Goal: Information Seeking & Learning: Learn about a topic

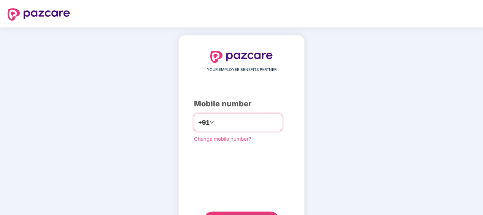
click at [239, 124] on input "number" at bounding box center [247, 122] width 62 height 12
click at [216, 120] on input "**********" at bounding box center [247, 122] width 62 height 12
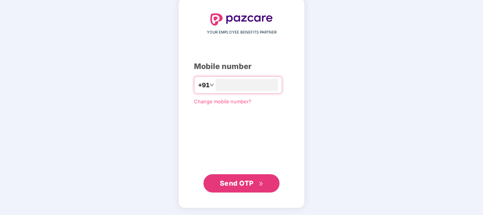
type input "**********"
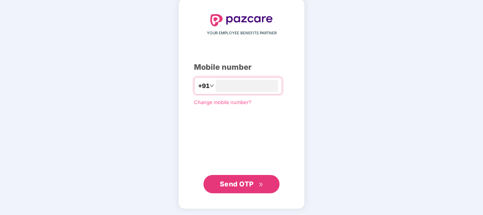
click at [246, 182] on span "Send OTP" at bounding box center [237, 184] width 34 height 8
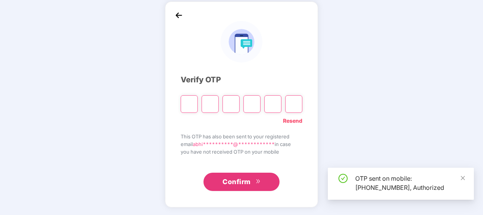
scroll to position [33, 0]
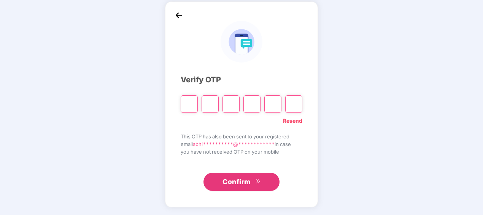
type input "*"
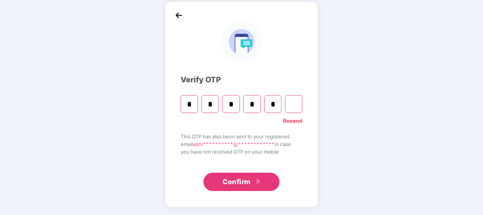
type input "*"
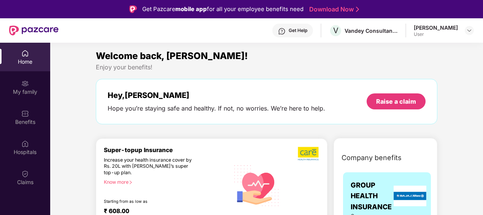
click at [23, 58] on div "Home" at bounding box center [25, 62] width 50 height 8
click at [428, 30] on div "[PERSON_NAME]" at bounding box center [436, 27] width 44 height 7
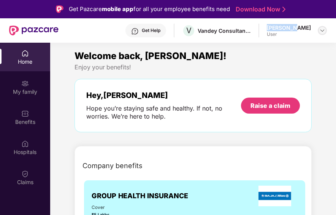
click at [323, 32] on img at bounding box center [323, 30] width 6 height 6
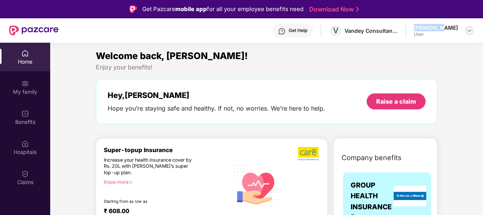
click at [467, 28] on img at bounding box center [470, 30] width 6 height 6
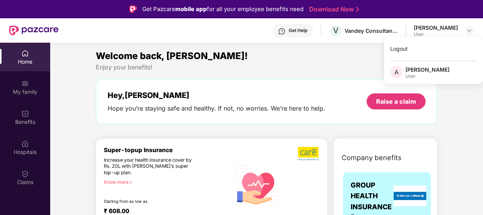
click at [332, 74] on div "Welcome back, [PERSON_NAME]! Enjoy your benefits! Hey, [PERSON_NAME] Hope you’r…" at bounding box center [267, 90] width 348 height 83
click at [331, 74] on div "Welcome back, [PERSON_NAME]! Enjoy your benefits! Hey, [PERSON_NAME] Hope you’r…" at bounding box center [267, 90] width 348 height 83
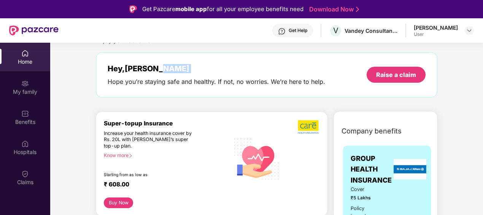
scroll to position [38, 0]
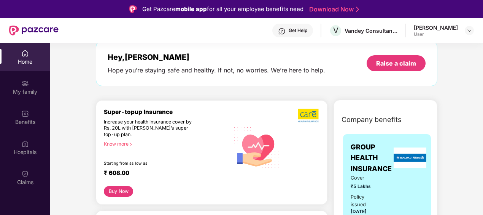
click at [126, 142] on div "Know more" at bounding box center [164, 143] width 121 height 5
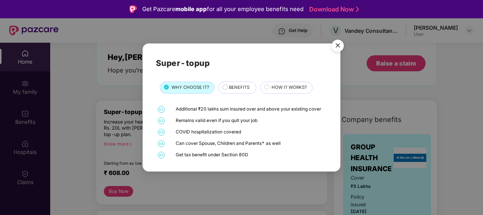
click at [240, 88] on span "BENEFITS" at bounding box center [239, 87] width 21 height 7
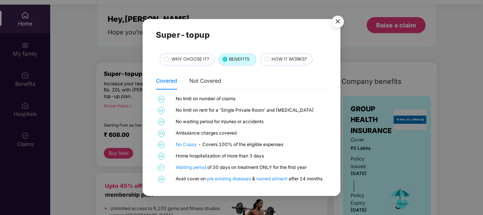
click at [269, 54] on div "HOW IT WORKS?" at bounding box center [286, 59] width 53 height 12
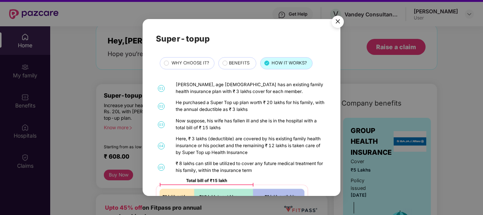
scroll to position [5, 0]
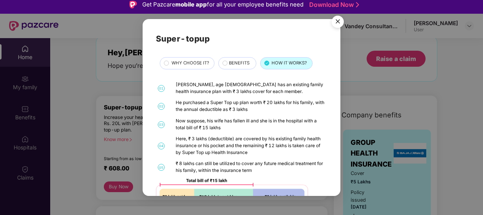
click at [239, 69] on div "BENEFITS" at bounding box center [237, 63] width 38 height 12
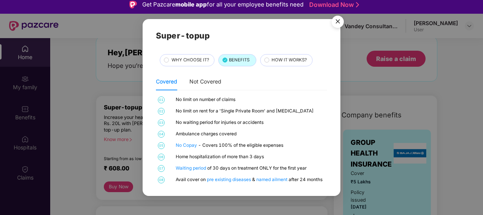
scroll to position [4, 0]
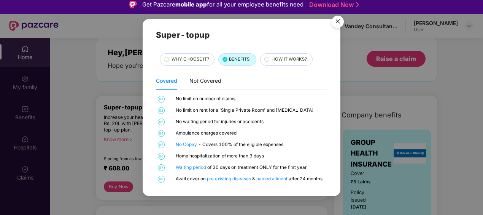
click at [185, 61] on span "WHY CHOOSE IT?" at bounding box center [191, 59] width 38 height 7
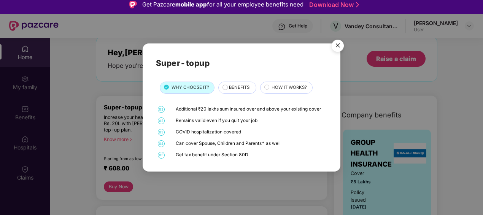
scroll to position [43, 0]
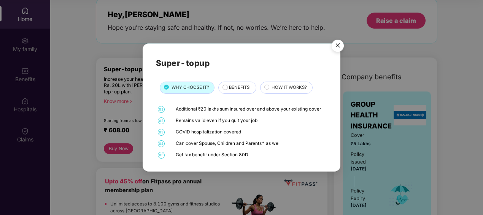
click at [341, 45] on img "Close" at bounding box center [337, 46] width 21 height 21
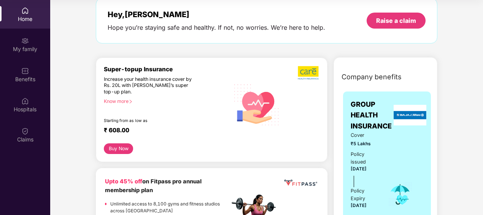
scroll to position [0, 0]
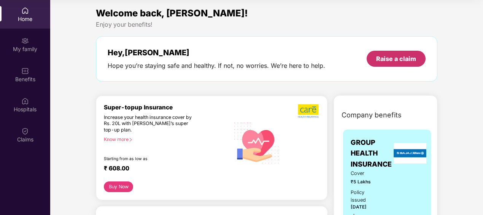
click at [392, 65] on div "Raise a claim" at bounding box center [396, 59] width 59 height 16
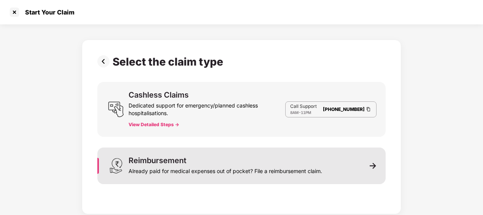
click at [306, 169] on div "Already paid for medical expenses out of pocket? File a reimbursement claim." at bounding box center [226, 169] width 194 height 11
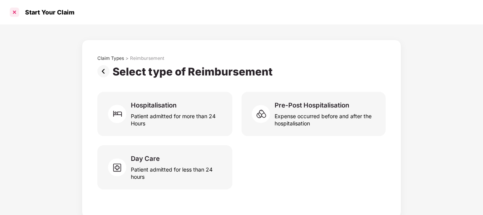
click at [16, 14] on div at bounding box center [14, 12] width 12 height 12
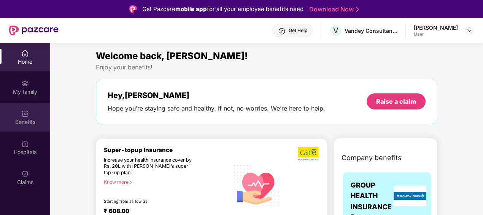
click at [22, 117] on div "Benefits" at bounding box center [25, 117] width 50 height 29
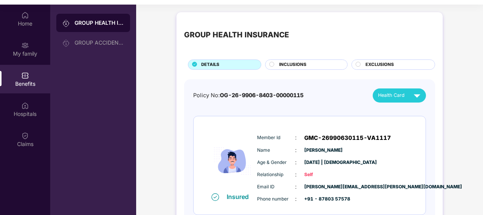
click at [295, 65] on span "INCLUSIONS" at bounding box center [292, 64] width 27 height 7
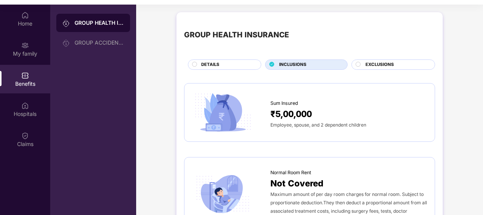
scroll to position [38, 0]
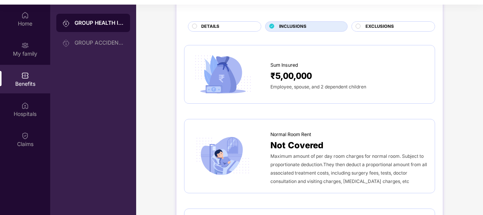
click at [319, 72] on div "₹5,00,000" at bounding box center [349, 75] width 157 height 13
click at [303, 73] on span "₹5,00,000" at bounding box center [291, 75] width 41 height 13
click at [315, 144] on span "Not Covered" at bounding box center [297, 144] width 53 height 13
click at [316, 144] on span "Not Covered" at bounding box center [297, 144] width 53 height 13
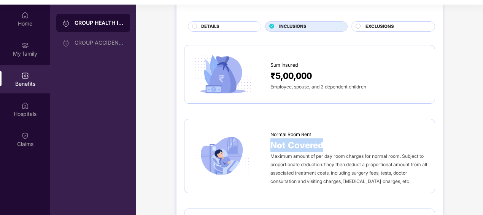
click at [316, 144] on span "Not Covered" at bounding box center [297, 144] width 53 height 13
drag, startPoint x: 316, startPoint y: 144, endPoint x: 255, endPoint y: 124, distance: 64.0
click at [255, 125] on div "Normal Room Rent Not Covered Maximum amount of per day room charges for normal …" at bounding box center [309, 156] width 251 height 74
click at [303, 131] on span "Normal Room Rent" at bounding box center [291, 135] width 41 height 8
click at [242, 136] on img at bounding box center [223, 155] width 62 height 43
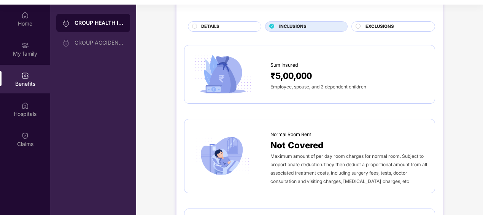
click at [220, 146] on img at bounding box center [223, 155] width 62 height 43
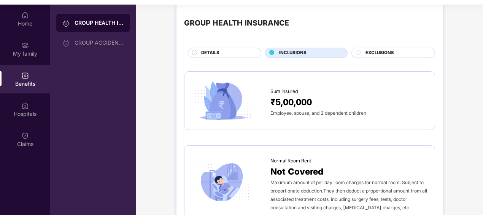
scroll to position [0, 0]
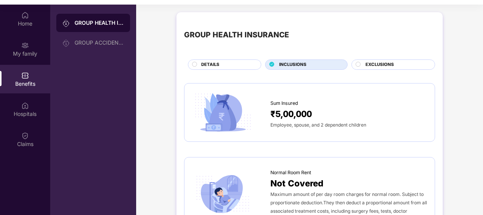
click at [370, 65] on span "EXCLUSIONS" at bounding box center [380, 64] width 29 height 7
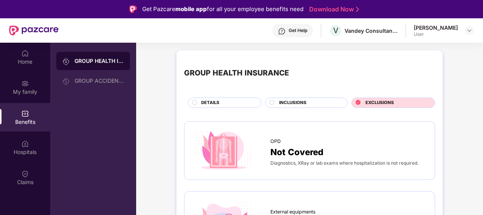
click at [303, 102] on span "INCLUSIONS" at bounding box center [292, 102] width 27 height 7
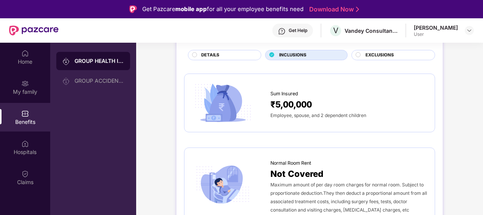
scroll to position [86, 0]
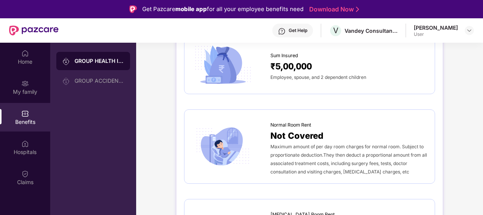
click at [299, 120] on div "Normal Room Rent" at bounding box center [349, 122] width 157 height 11
click at [298, 130] on span "Not Covered" at bounding box center [297, 135] width 53 height 13
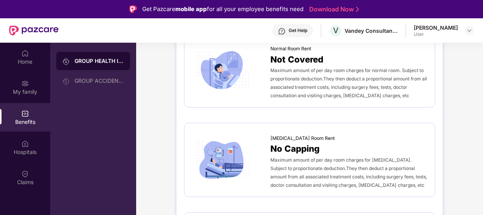
scroll to position [124, 0]
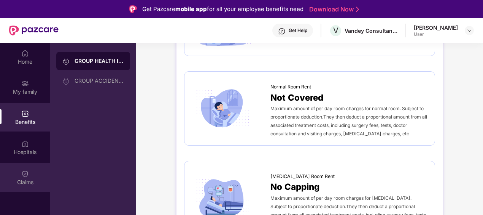
click at [15, 173] on div "Claims" at bounding box center [25, 177] width 50 height 29
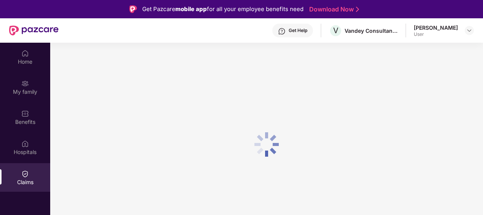
scroll to position [0, 0]
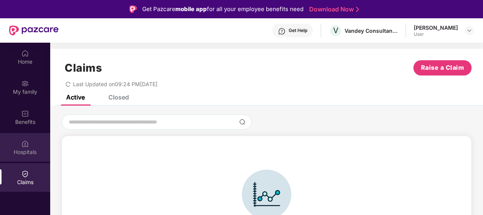
click at [24, 153] on div "Hospitals" at bounding box center [25, 152] width 50 height 8
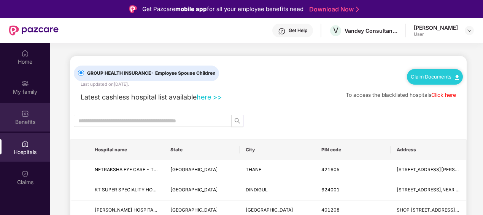
click at [34, 121] on div "Benefits" at bounding box center [25, 122] width 50 height 8
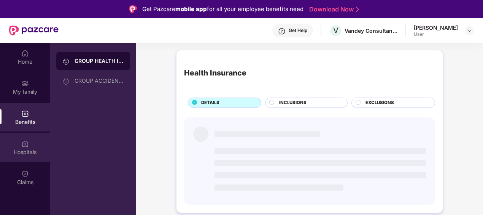
click at [38, 141] on div "Hospitals" at bounding box center [25, 147] width 50 height 29
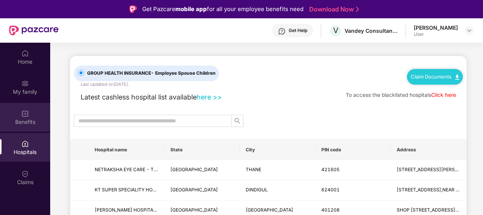
click at [34, 118] on div "Benefits" at bounding box center [25, 122] width 50 height 8
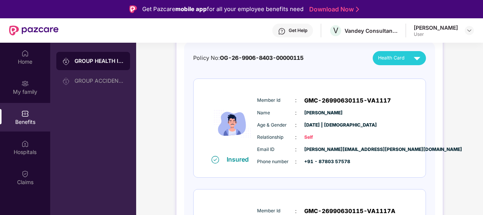
scroll to position [34, 0]
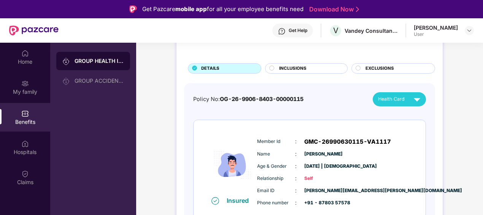
click at [289, 70] on span "INCLUSIONS" at bounding box center [292, 68] width 27 height 7
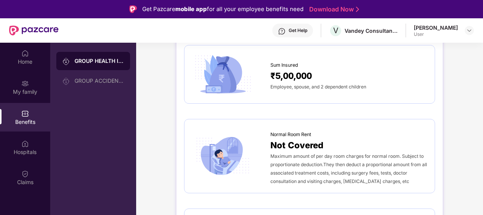
scroll to position [114, 0]
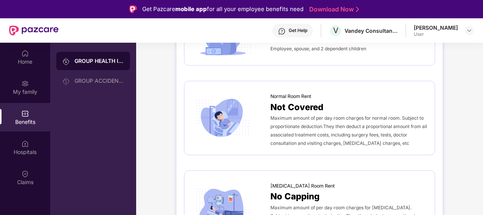
click at [327, 143] on span "Maximum amount of per day room charges for normal room. Subject to proportionat…" at bounding box center [349, 130] width 157 height 31
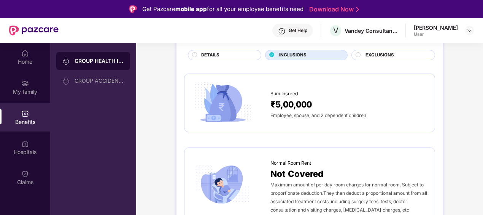
scroll to position [0, 0]
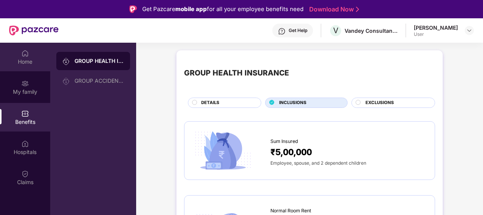
click at [24, 60] on div "Home" at bounding box center [25, 62] width 50 height 8
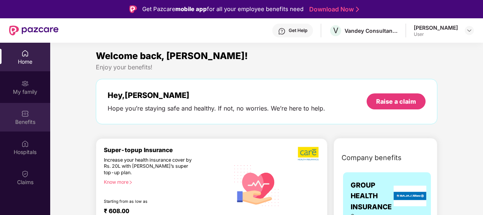
click at [30, 117] on div "Benefits" at bounding box center [25, 117] width 50 height 29
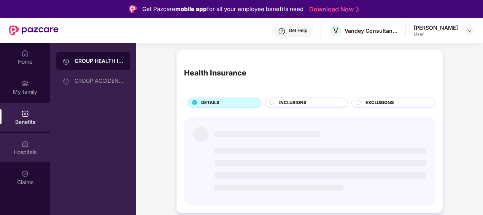
click at [28, 148] on div "Hospitals" at bounding box center [25, 152] width 50 height 8
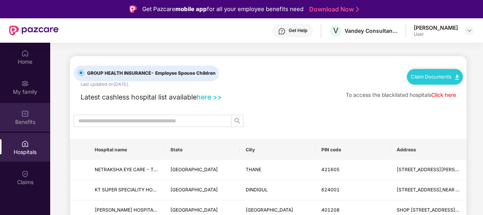
click at [28, 116] on img at bounding box center [25, 114] width 8 height 8
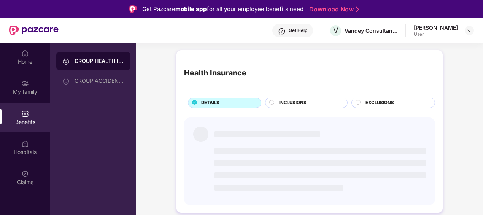
click at [293, 104] on span "INCLUSIONS" at bounding box center [292, 102] width 27 height 7
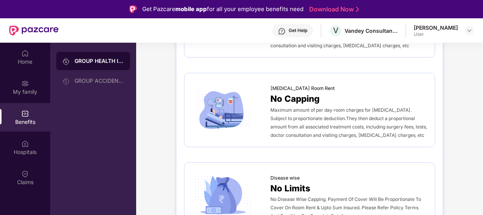
scroll to position [190, 0]
